Goal: Information Seeking & Learning: Learn about a topic

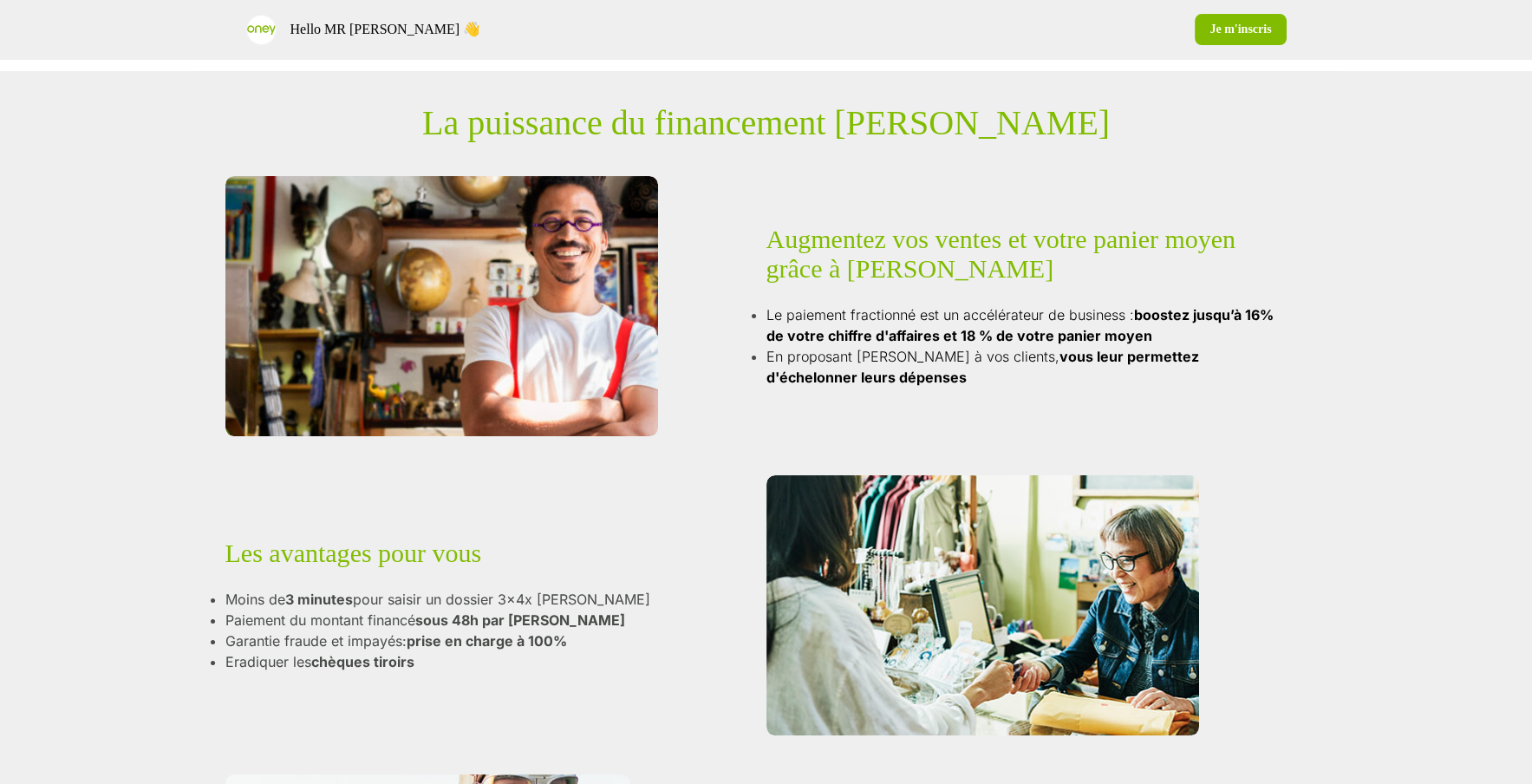
scroll to position [643, 0]
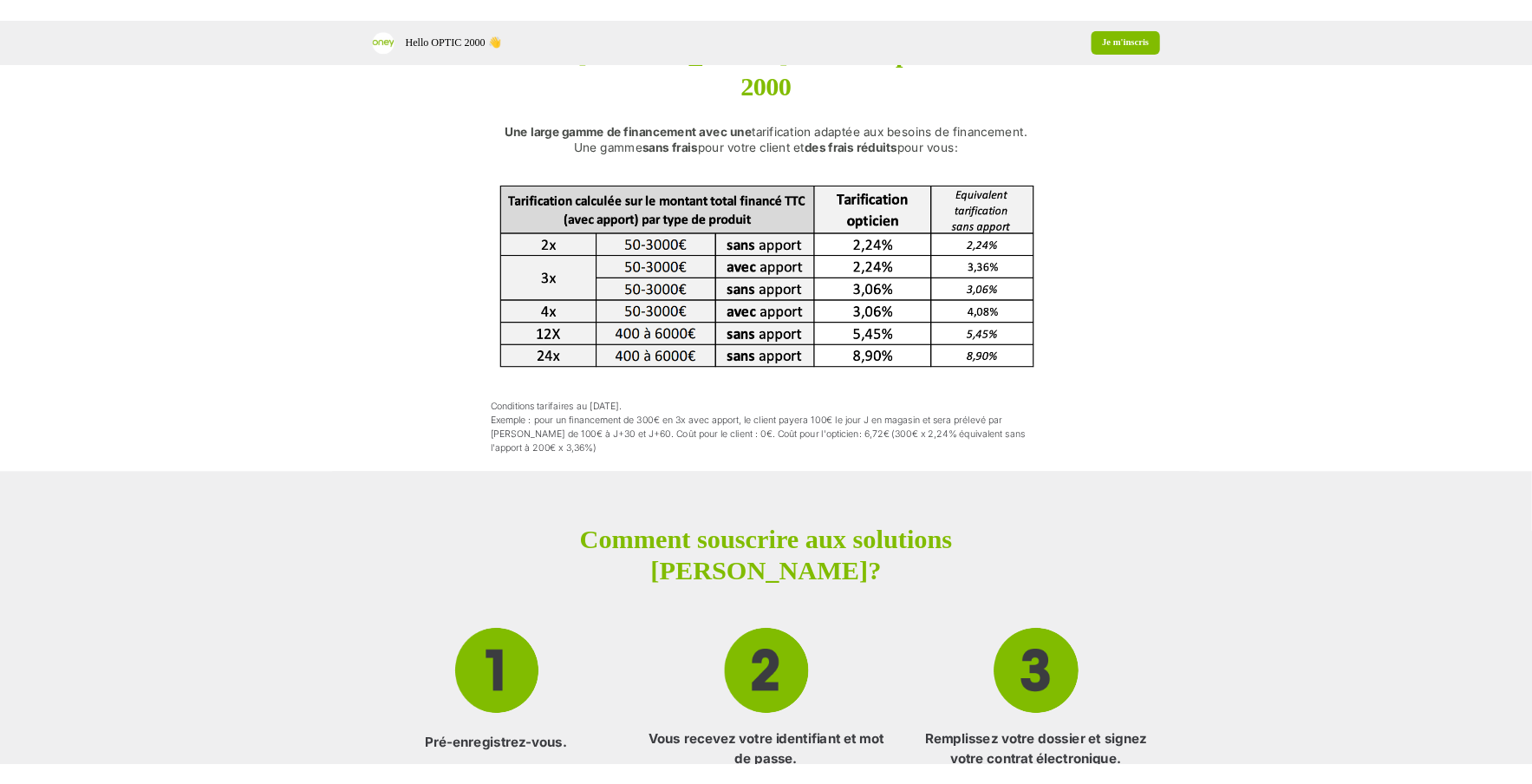
scroll to position [1669, 0]
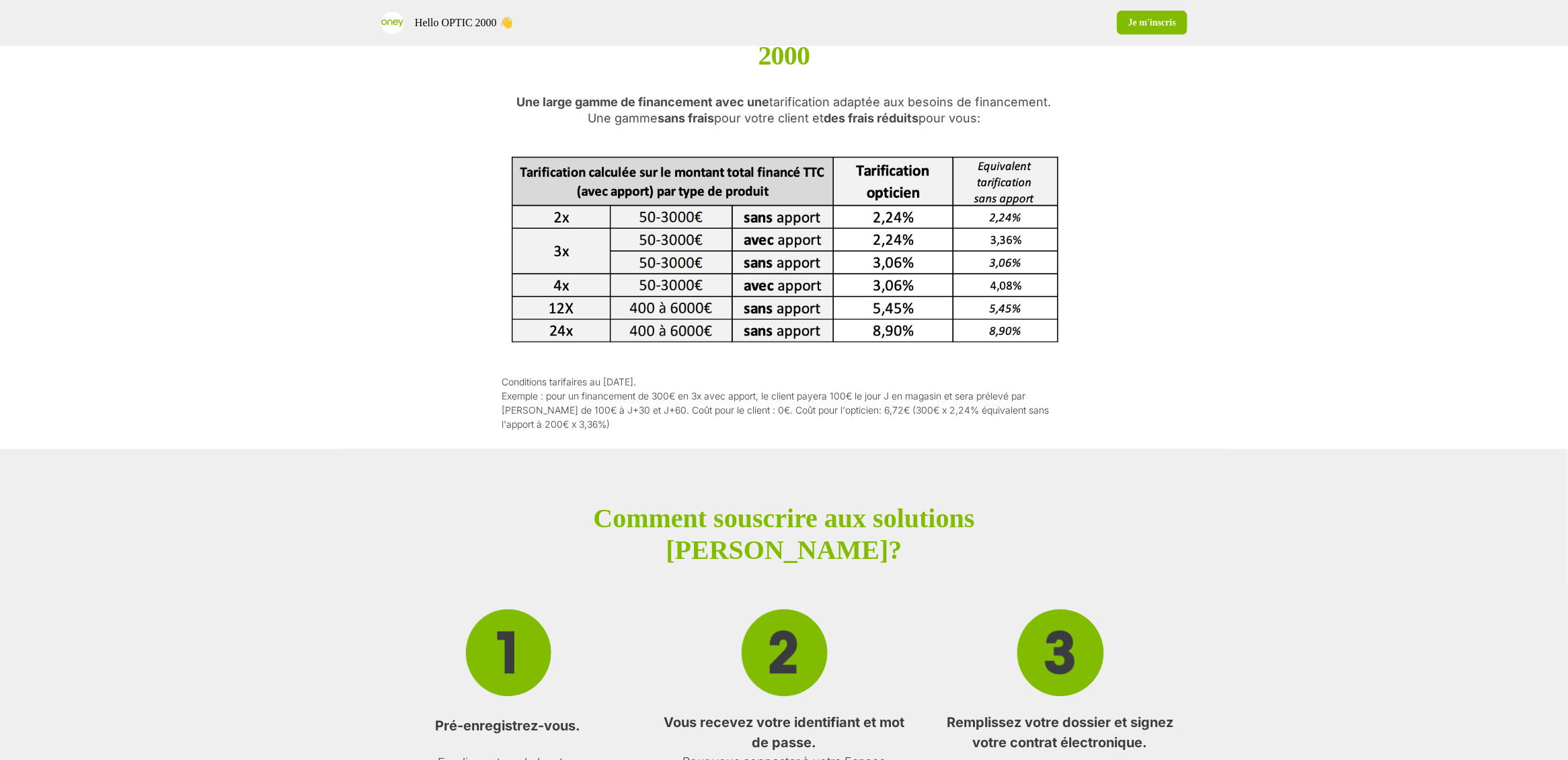
click at [785, 503] on p "Comment souscrire aux solutions" at bounding box center [784, 519] width 382 height 32
copy p "Comment souscrire aux solutions"
drag, startPoint x: 822, startPoint y: 515, endPoint x: 669, endPoint y: 471, distance: 159.2
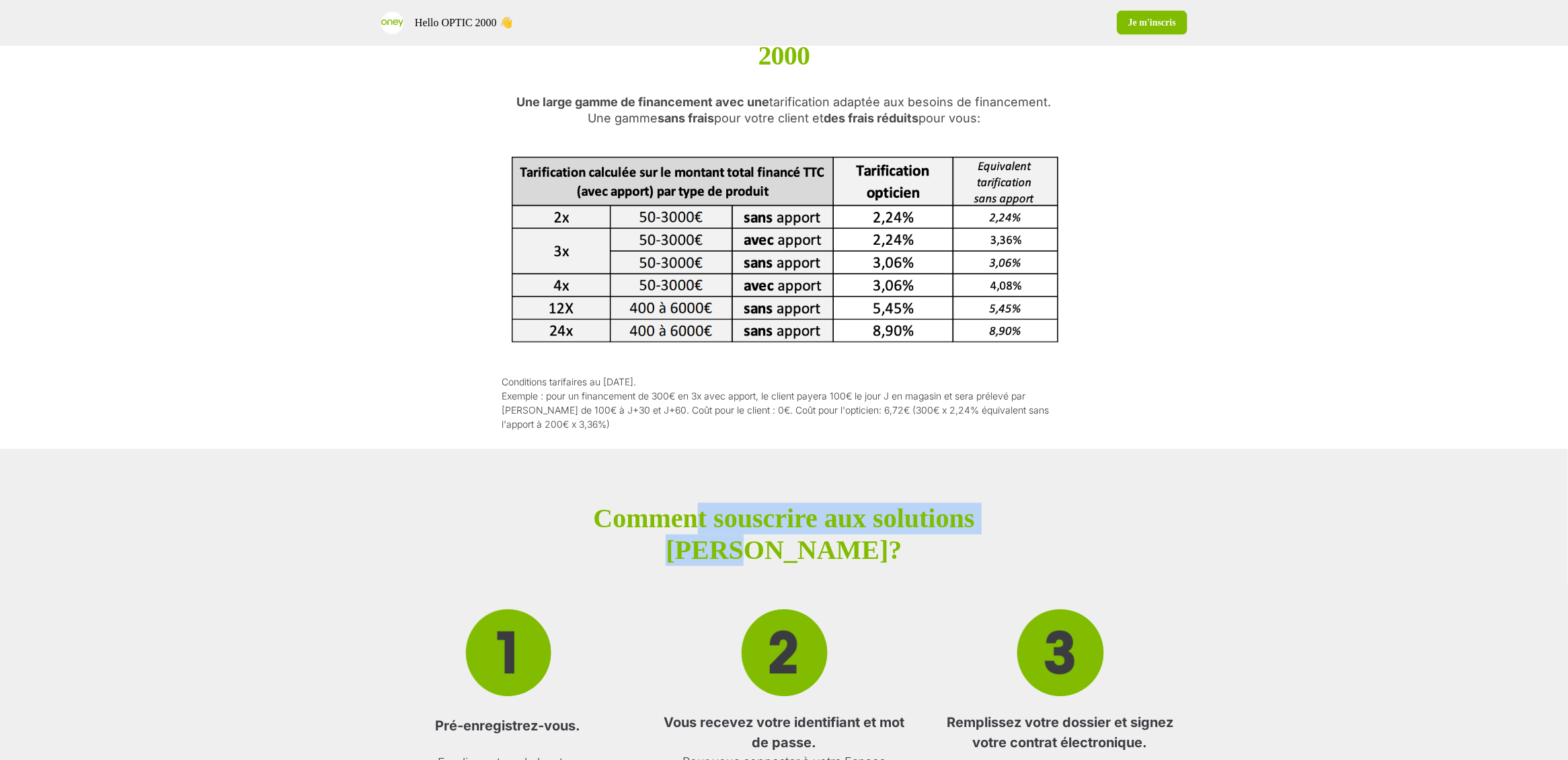
click at [670, 503] on p "Comment souscrire aux solutions Oney?" at bounding box center [784, 535] width 382 height 63
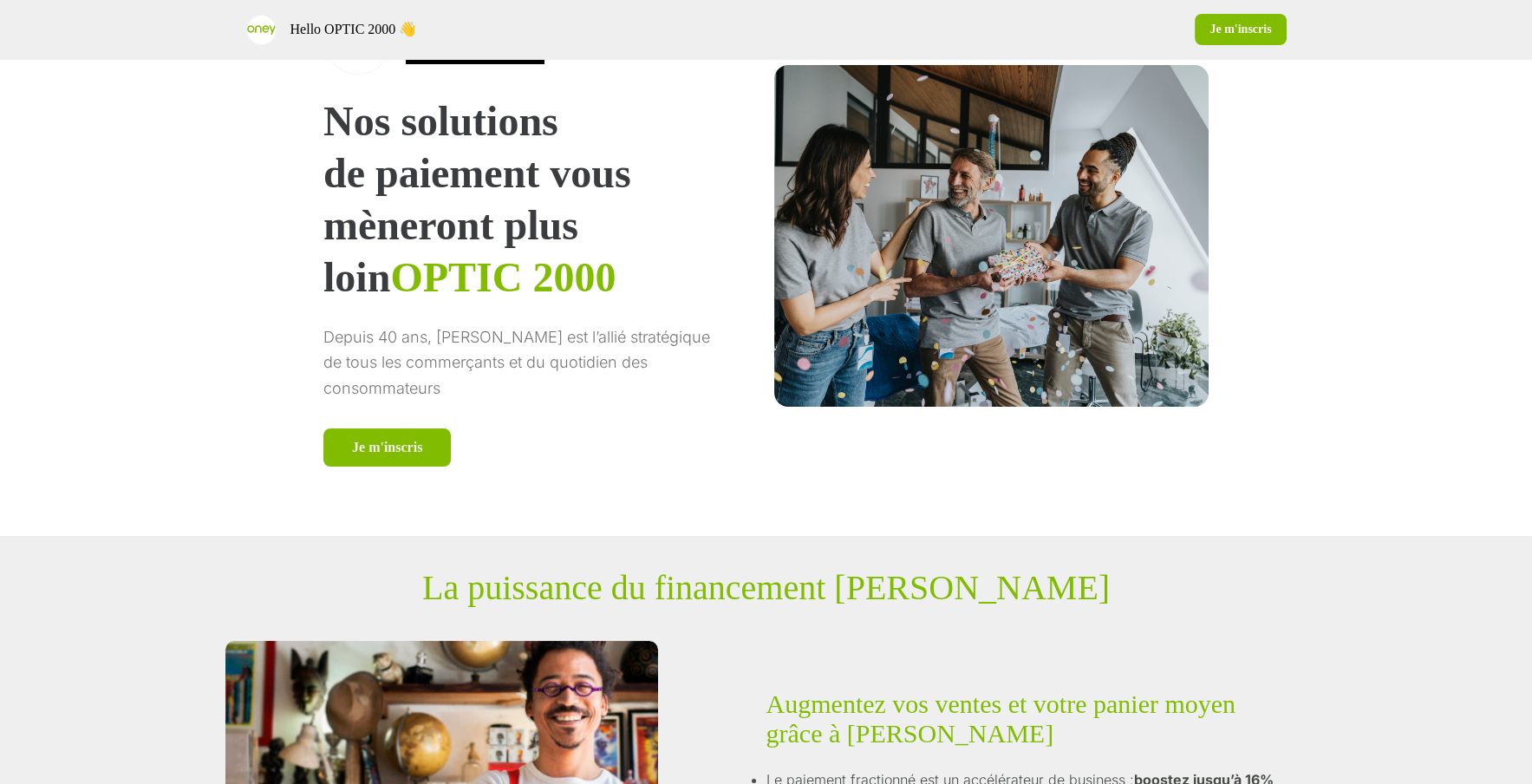
scroll to position [0, 0]
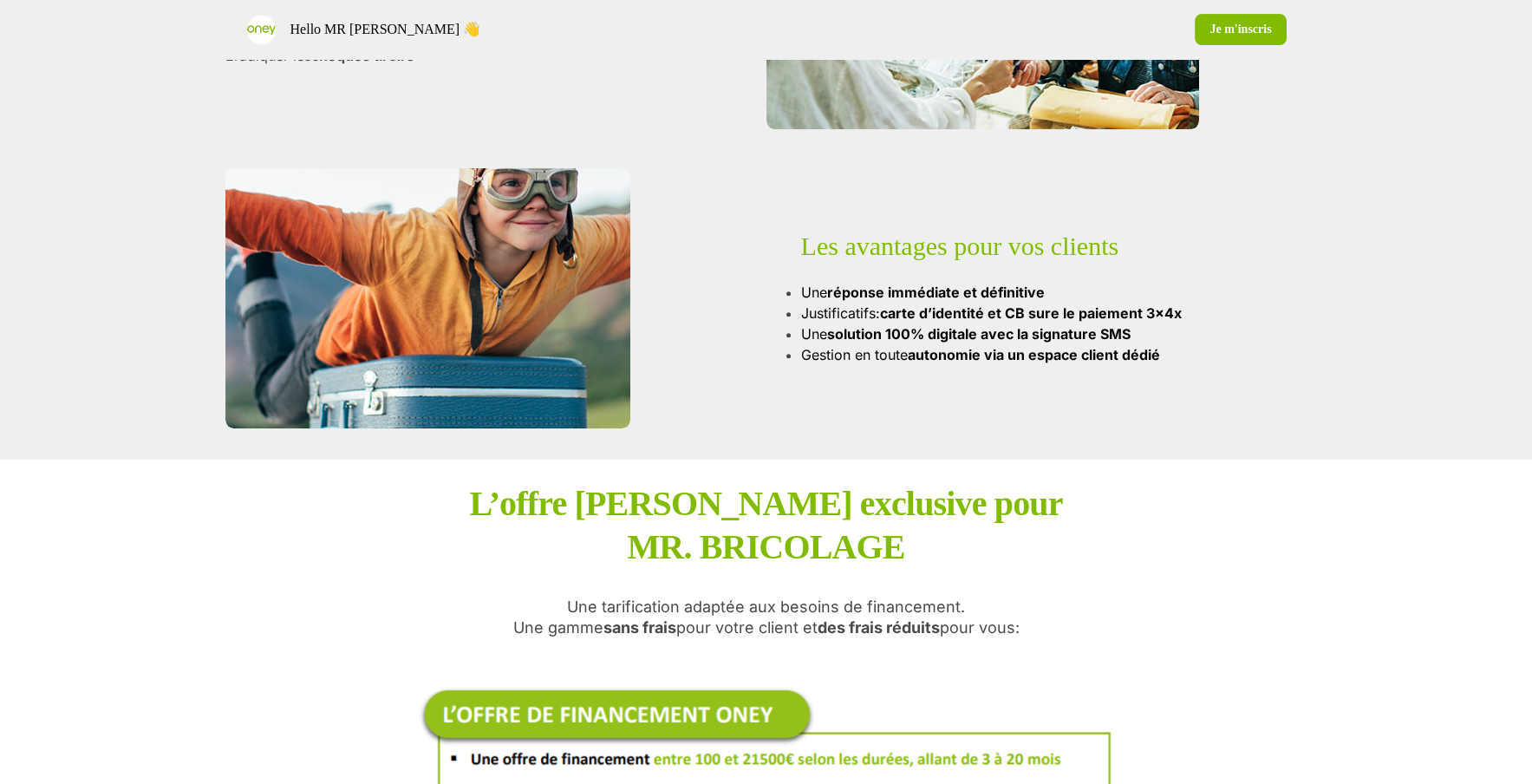
scroll to position [1385, 0]
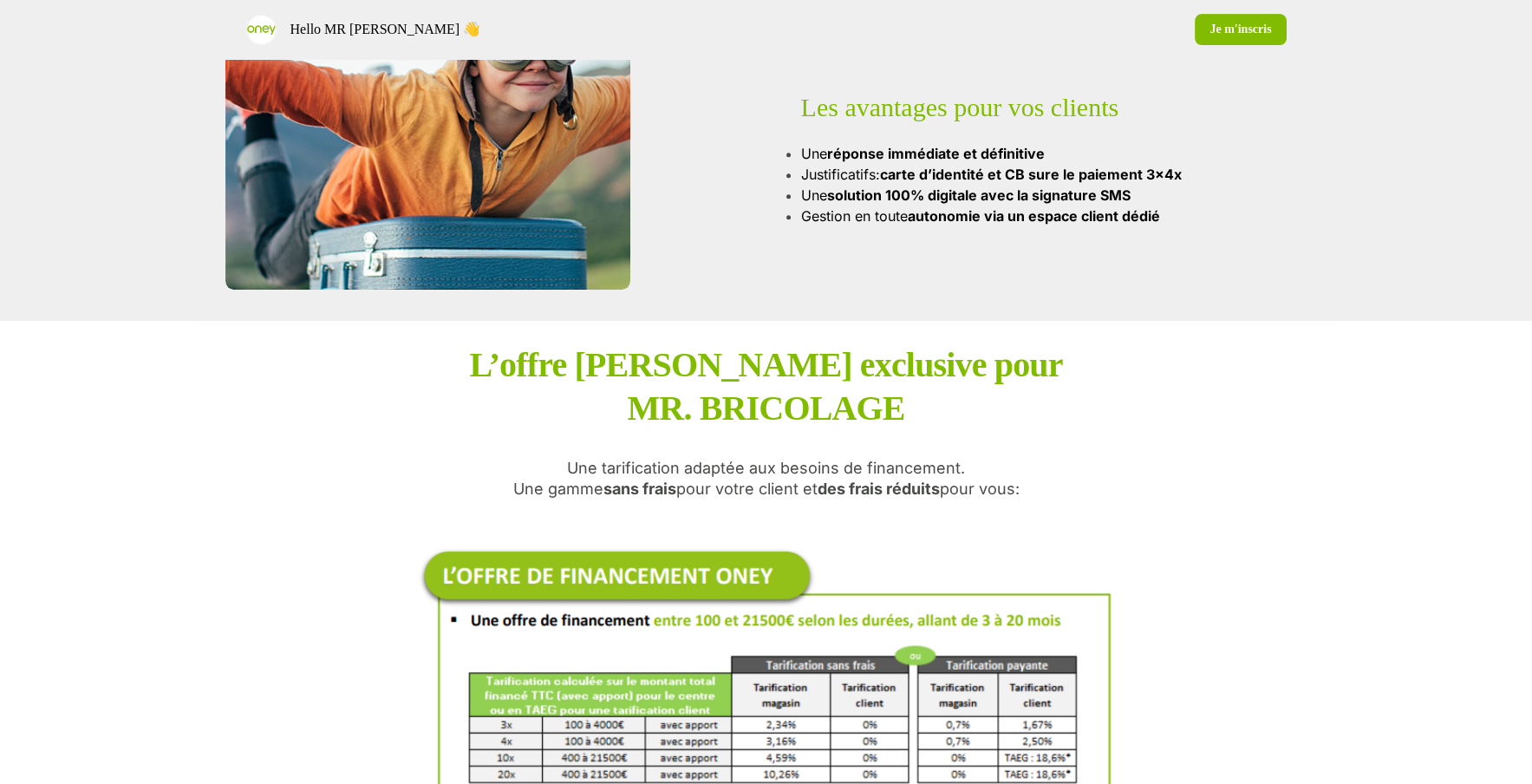
click at [677, 467] on p "Une tarification adaptée aux besoins de financement. Une gamme sans frais pour …" at bounding box center [766, 479] width 506 height 42
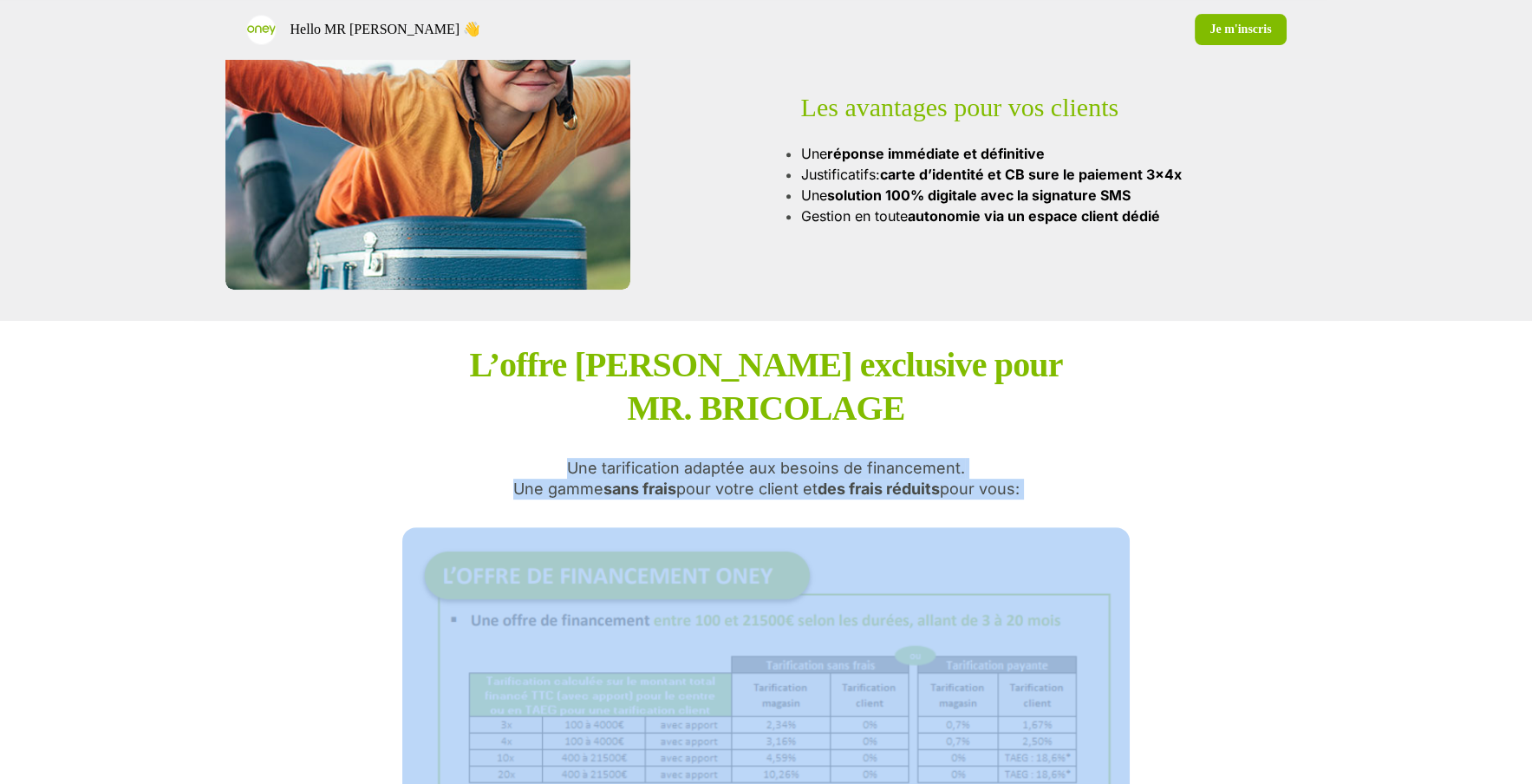
drag, startPoint x: 1075, startPoint y: 487, endPoint x: 512, endPoint y: 432, distance: 565.7
click at [512, 432] on div "L’offre Oney exclusive pour MR. BRICOLAGE Une tarification adaptée aux besoins …" at bounding box center [766, 649] width 728 height 612
copy p "Une tarification adaptée aux besoins de financement. Une gamme sans frais pour …"
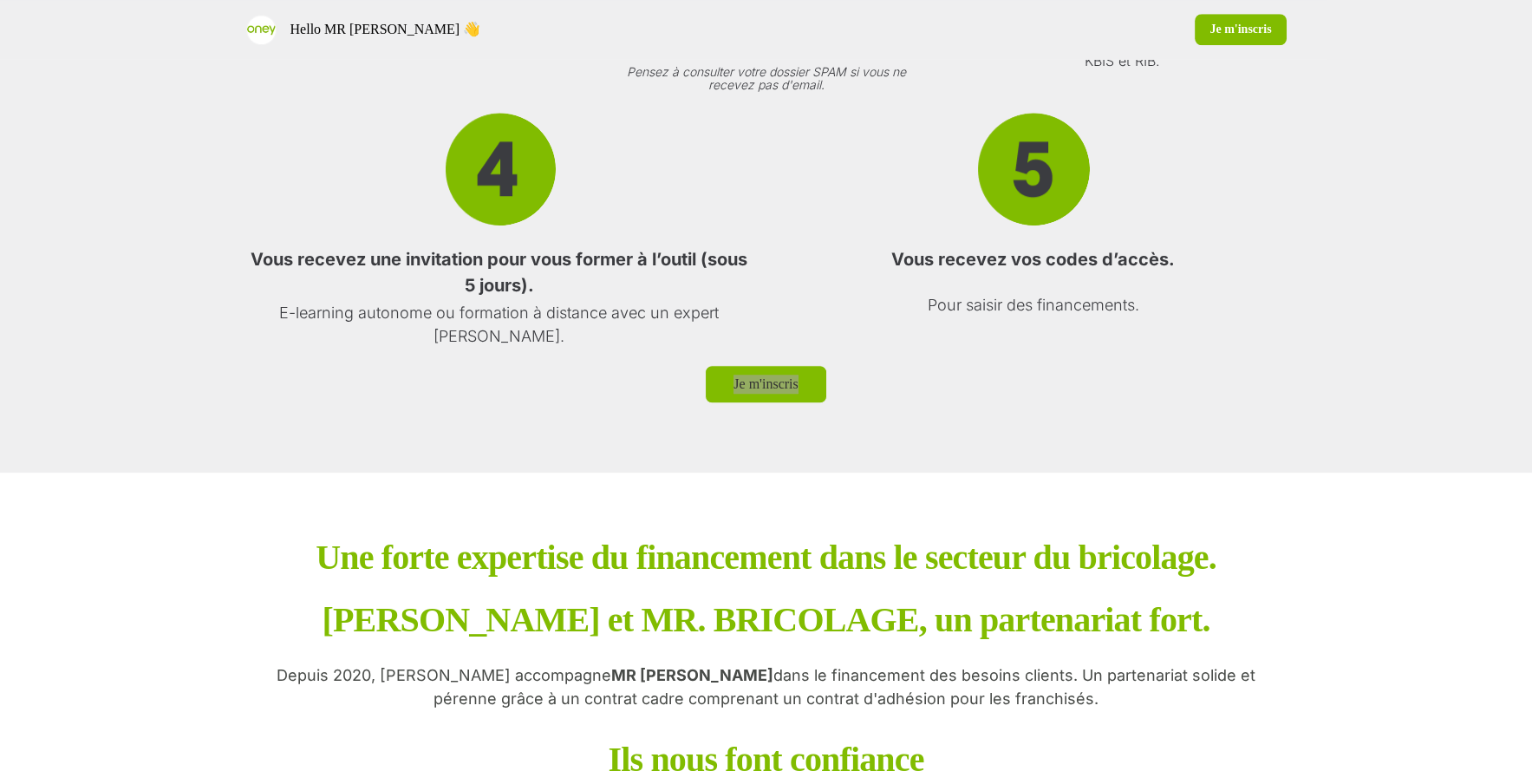
scroll to position [2821, 0]
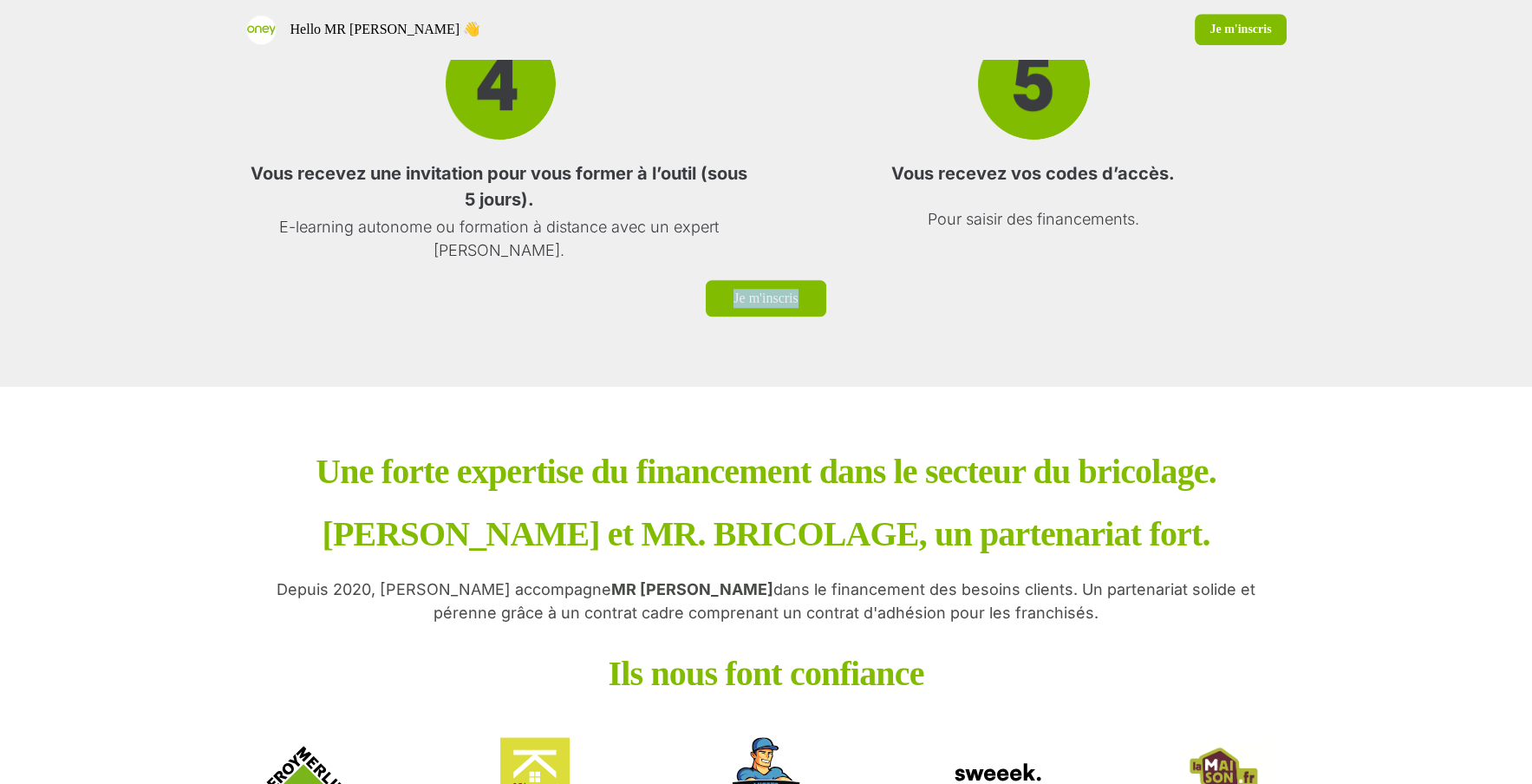
click at [612, 598] on strong "MR [PERSON_NAME]" at bounding box center [692, 588] width 163 height 18
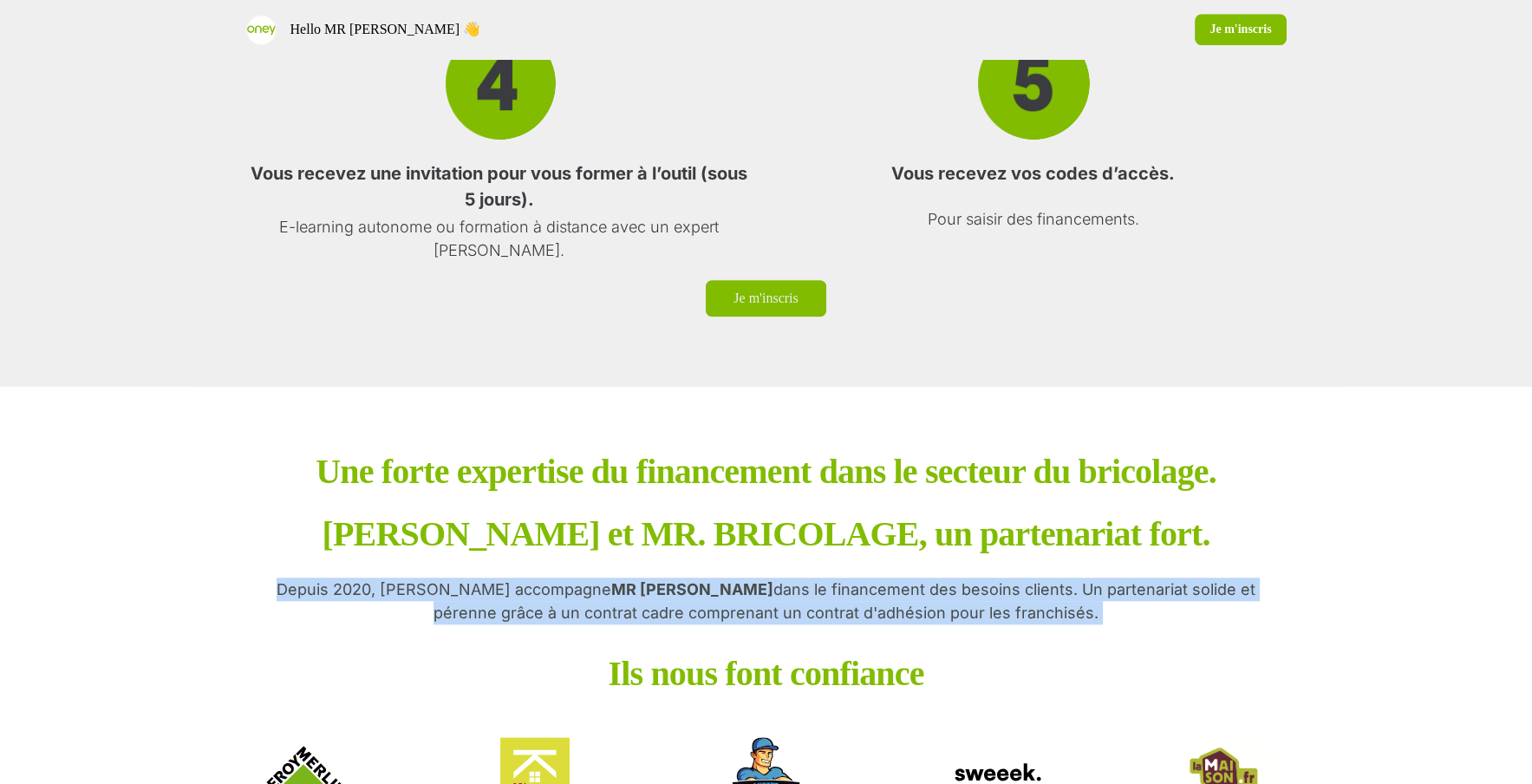
copy p "Depuis 2020, Oney accompagne MR BRICOLAGE dans le financement des besoins clien…"
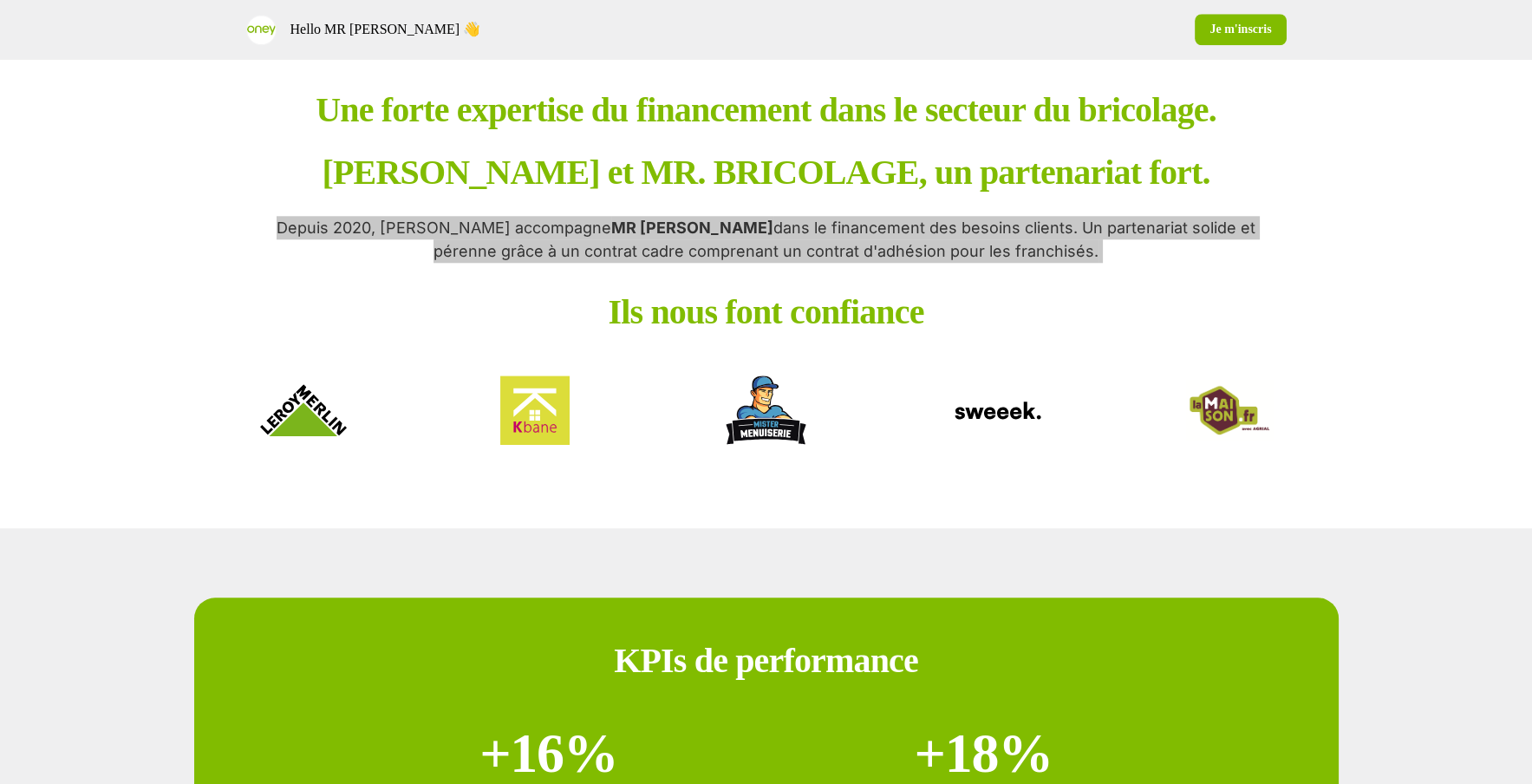
scroll to position [3186, 0]
